Goal: Information Seeking & Learning: Learn about a topic

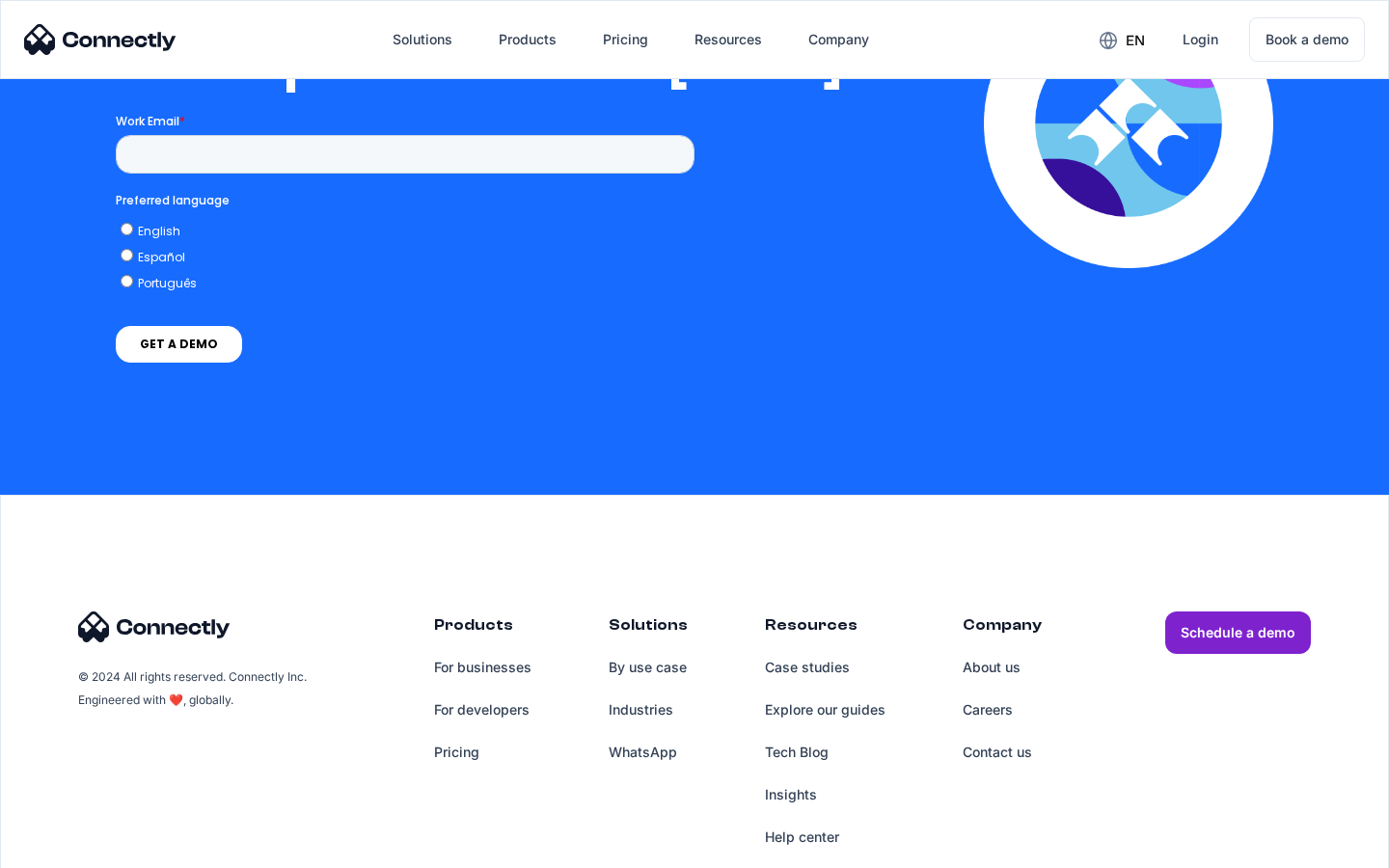
scroll to position [3923, 0]
